Goal: Book appointment/travel/reservation

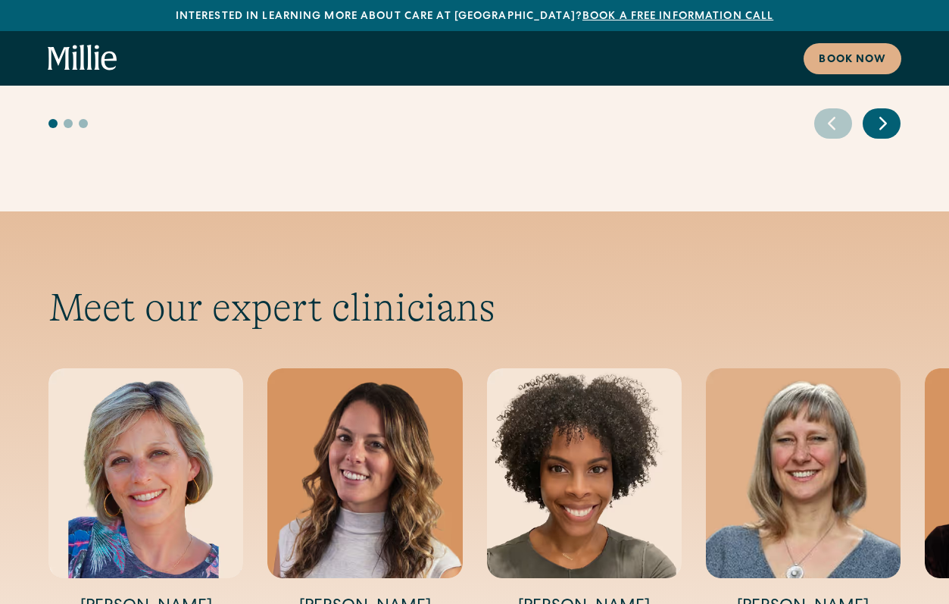
scroll to position [5354, 0]
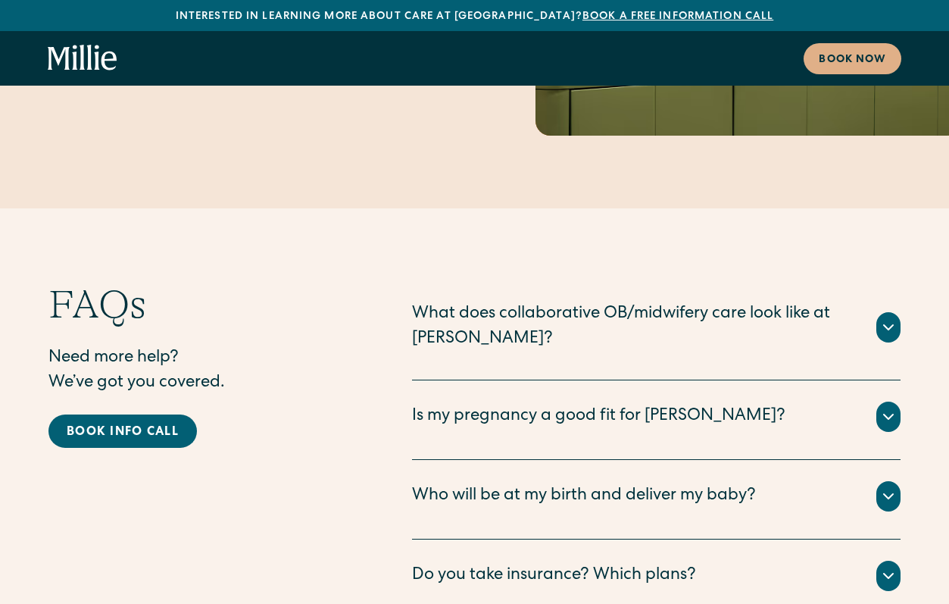
scroll to position [7806, 0]
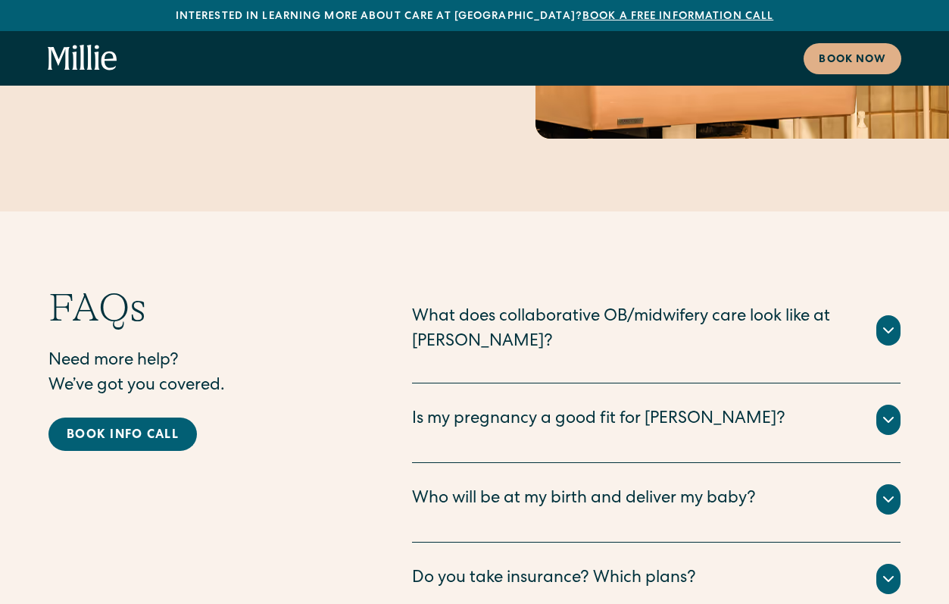
click at [893, 328] on icon at bounding box center [888, 330] width 9 height 5
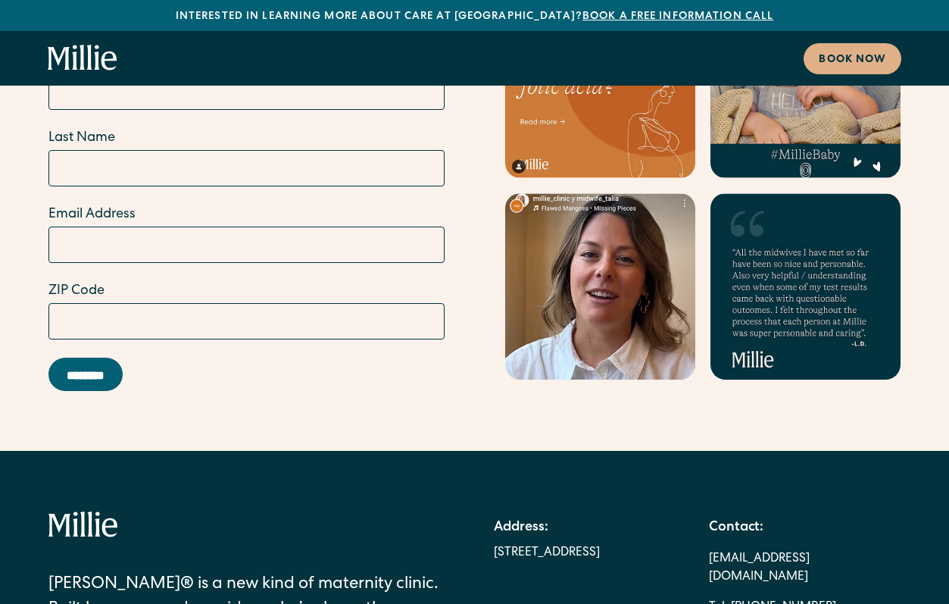
scroll to position [9297, 0]
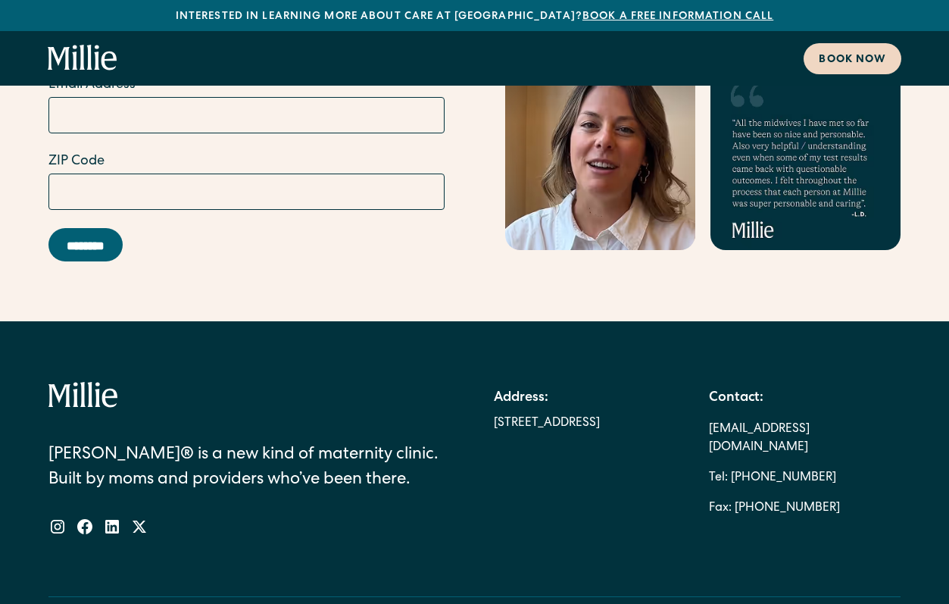
click at [845, 59] on div "Book now" at bounding box center [852, 60] width 67 height 16
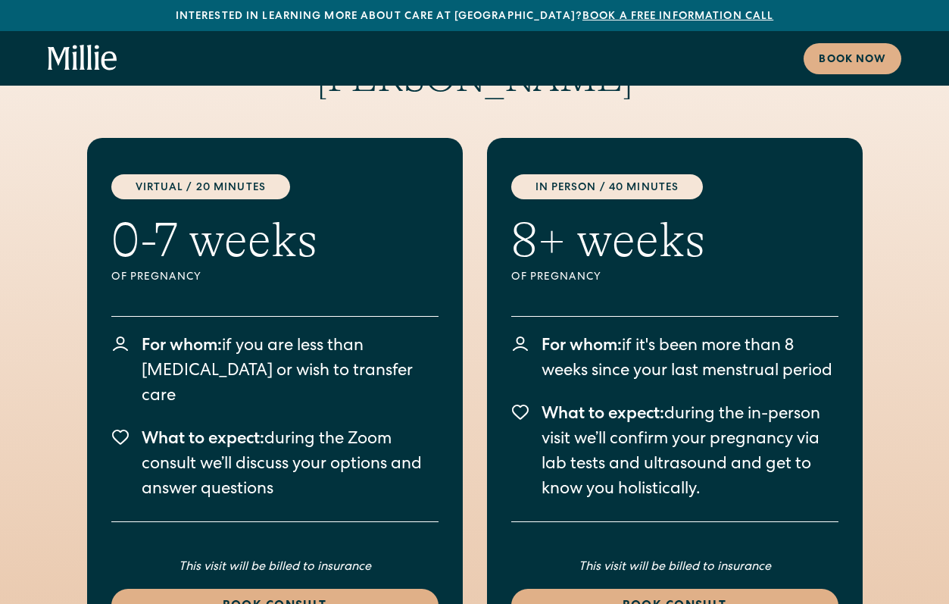
scroll to position [2649, 0]
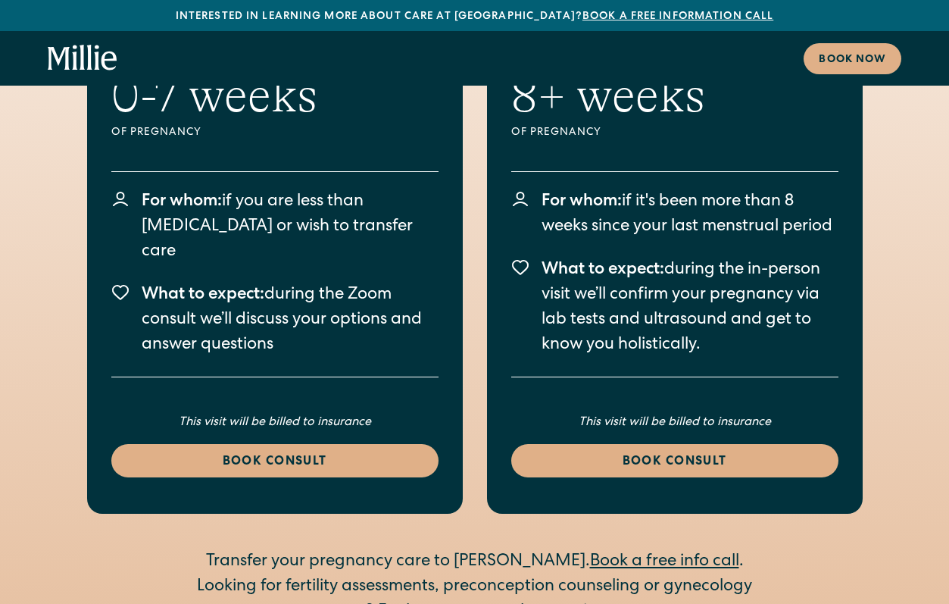
scroll to position [9297, 0]
